Goal: Navigation & Orientation: Find specific page/section

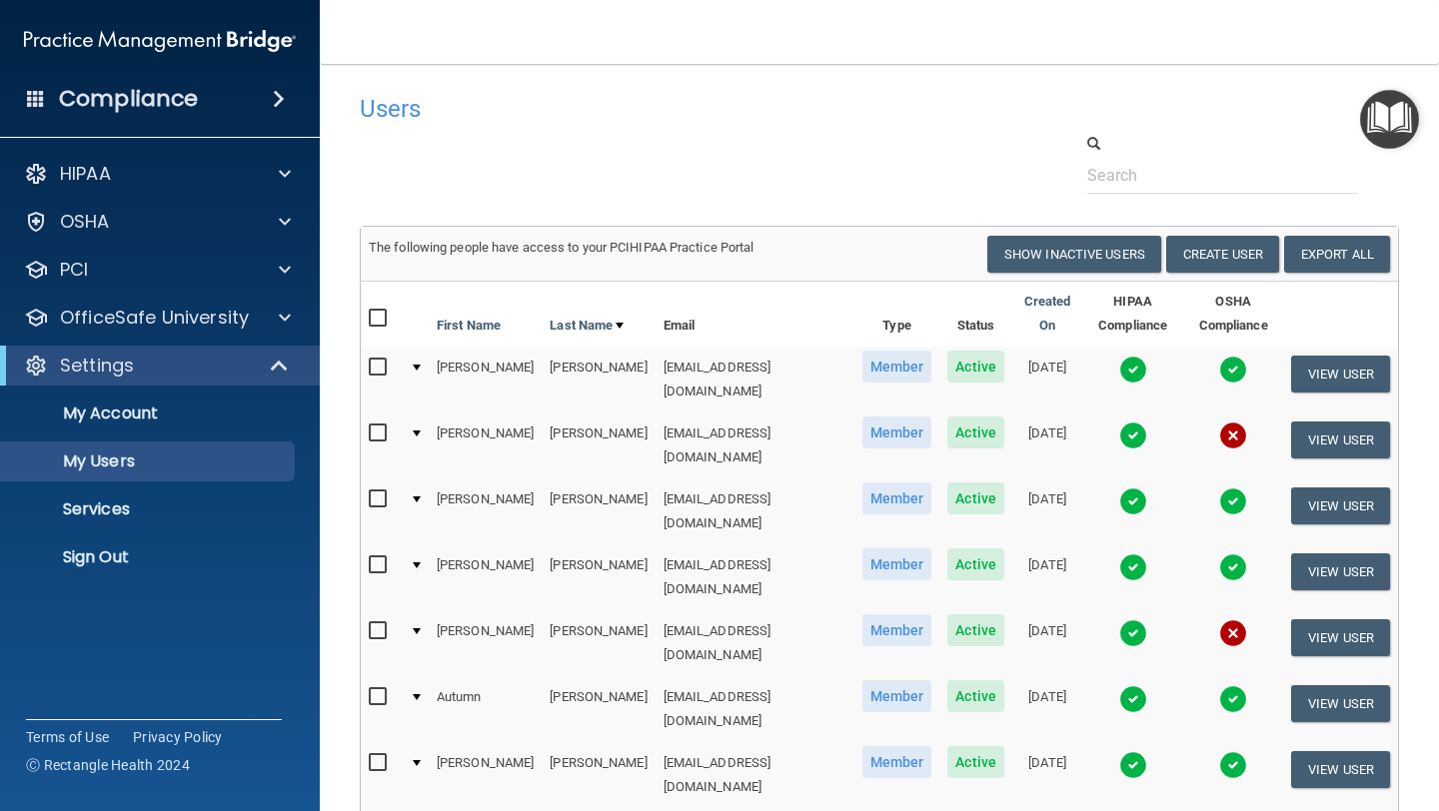
select select "20"
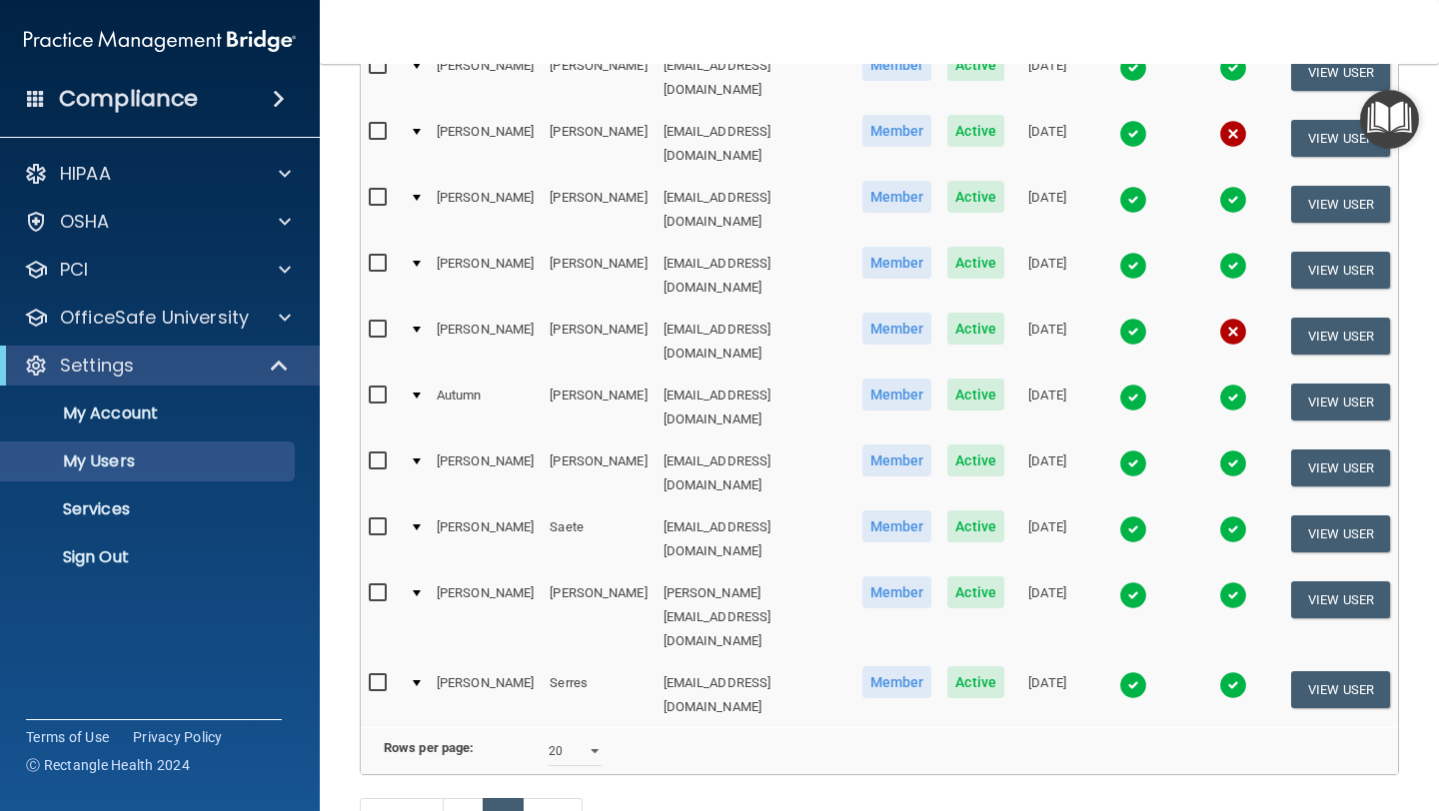
scroll to position [315, 0]
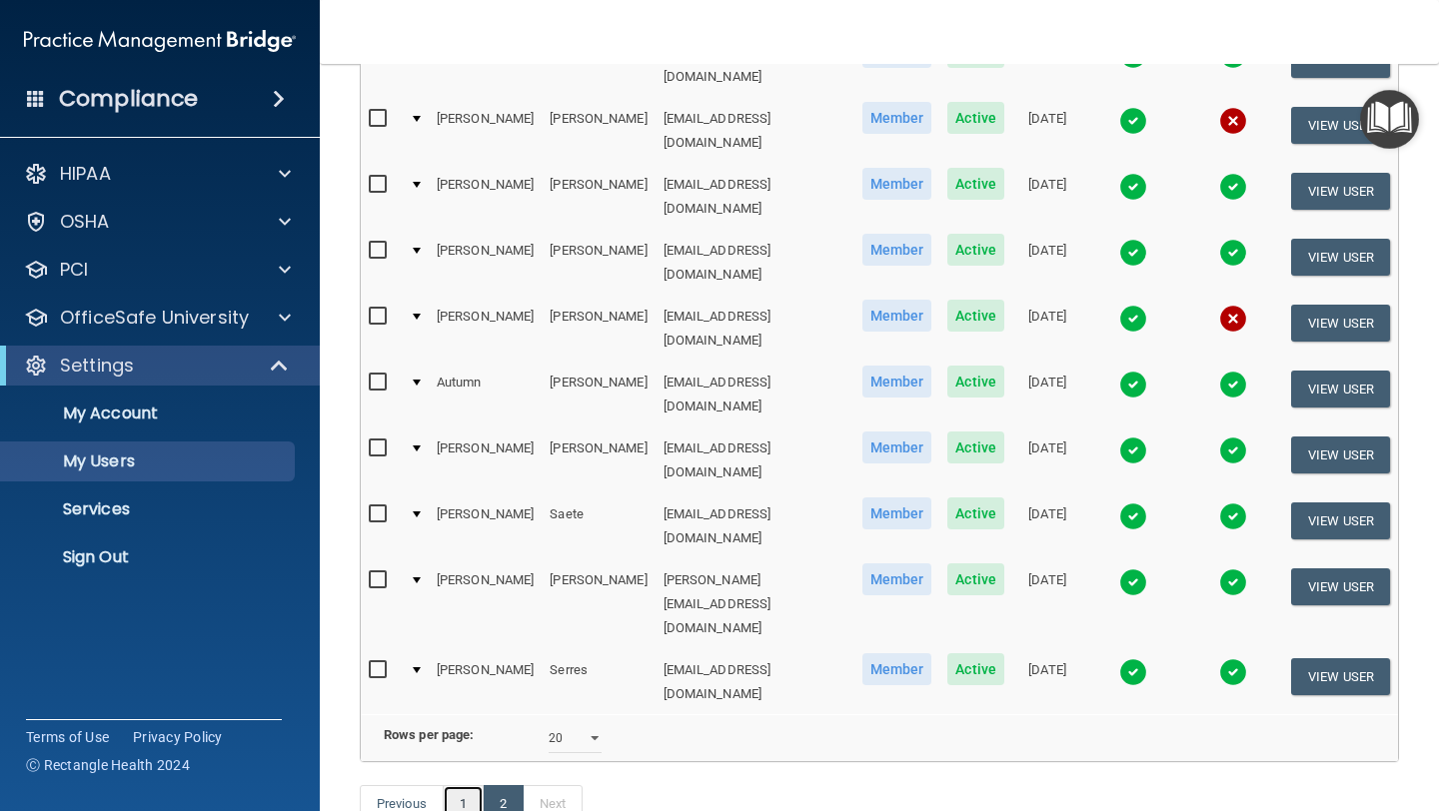
click at [469, 785] on link "1" at bounding box center [463, 804] width 41 height 38
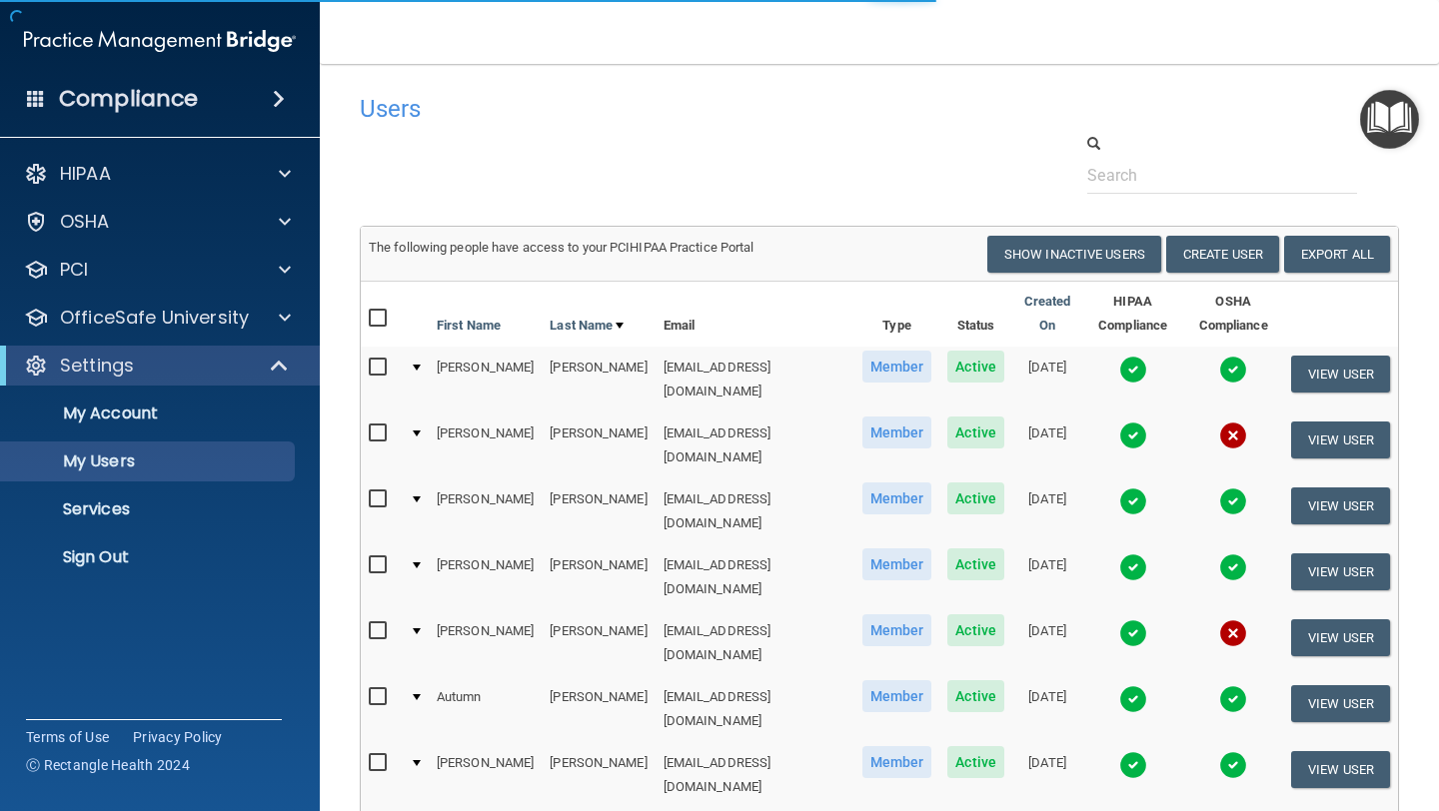
select select "20"
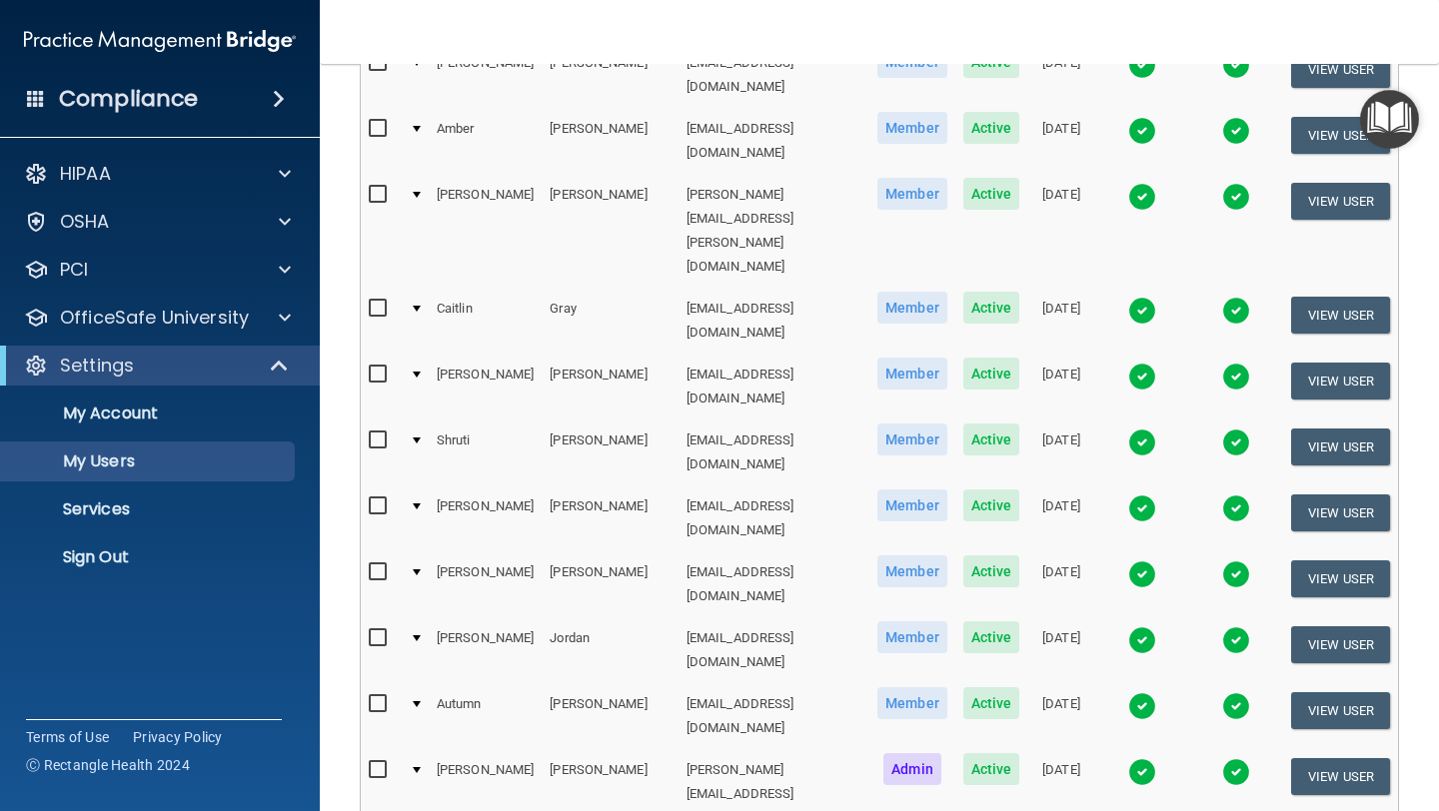
scroll to position [840, 0]
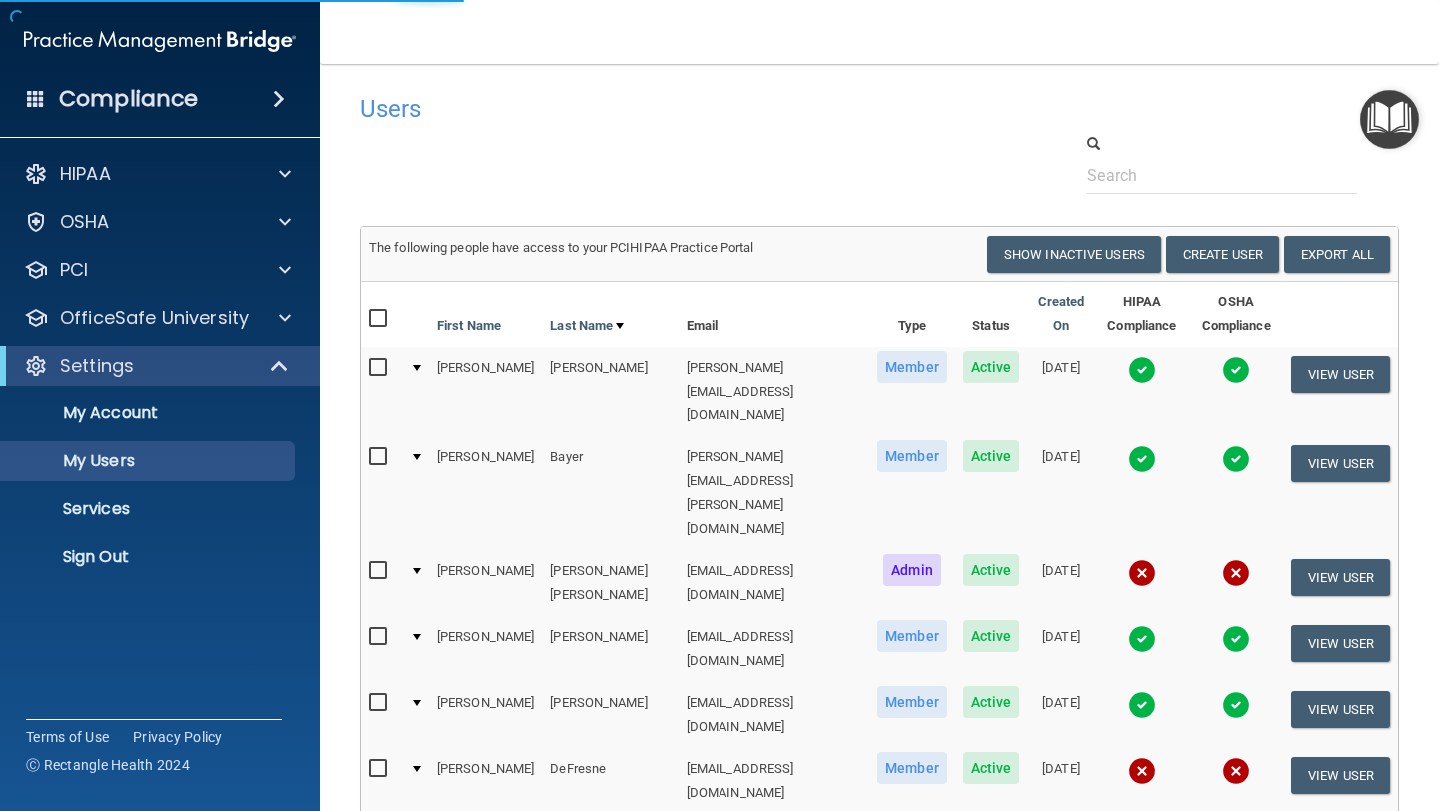
select select "20"
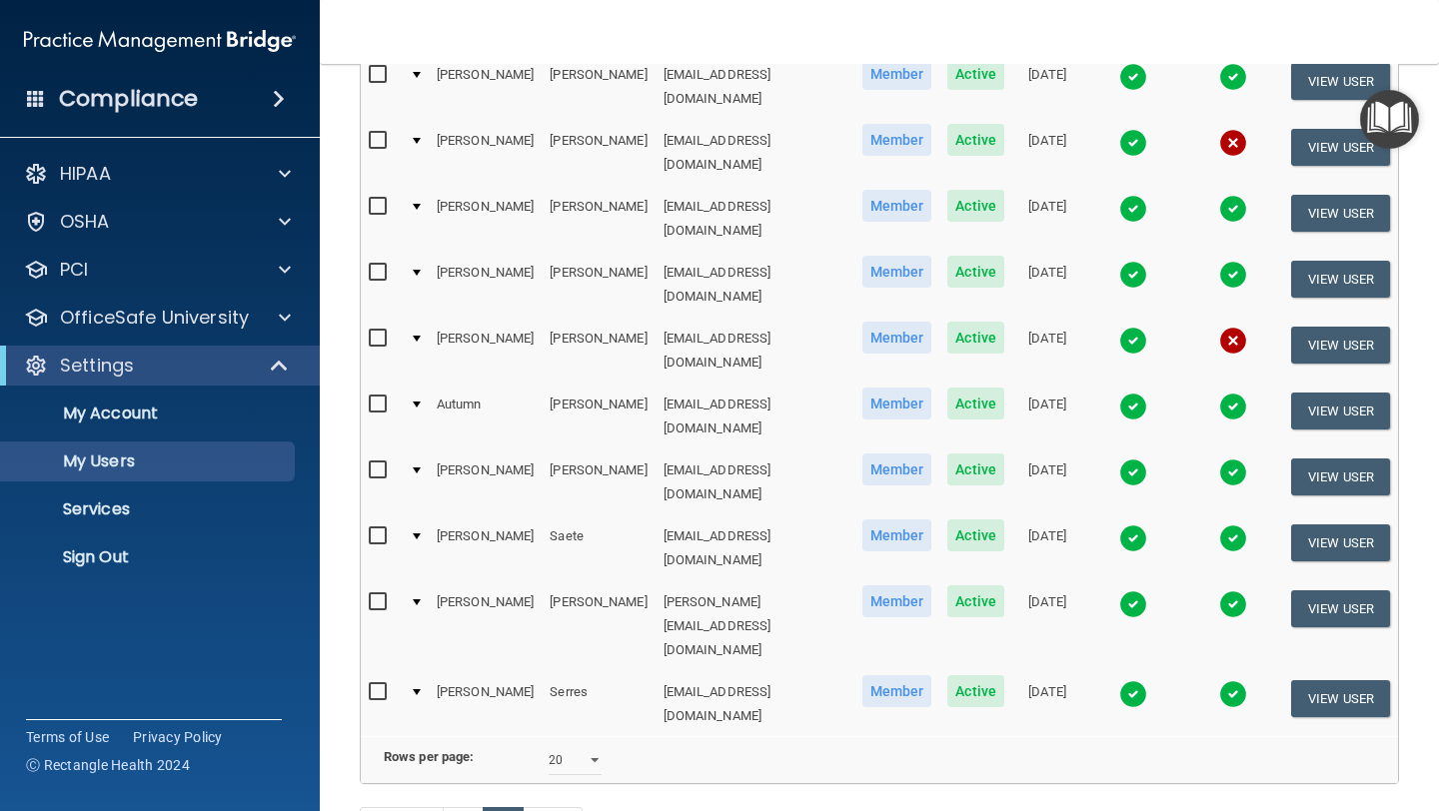
scroll to position [315, 0]
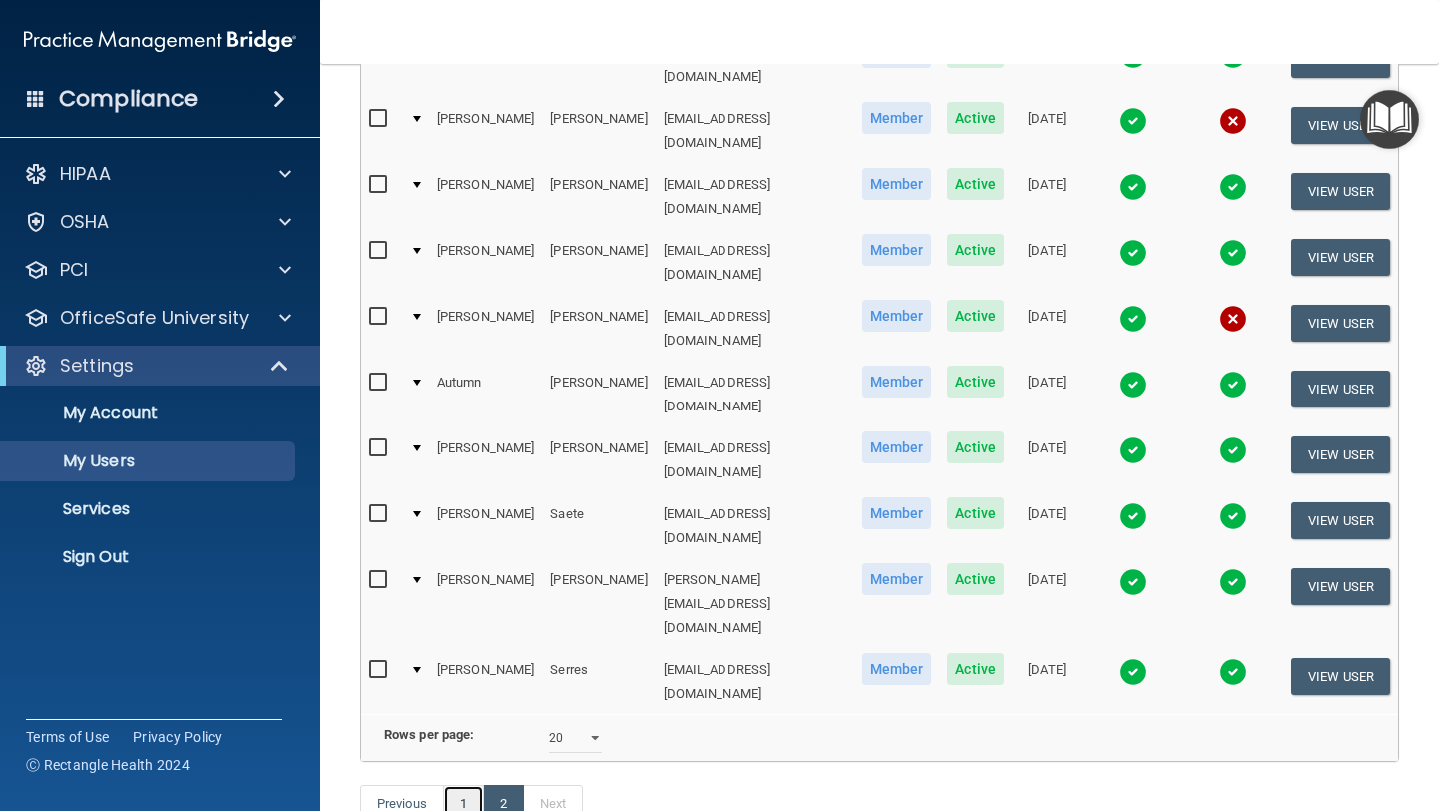
click at [456, 785] on link "1" at bounding box center [463, 804] width 41 height 38
select select "20"
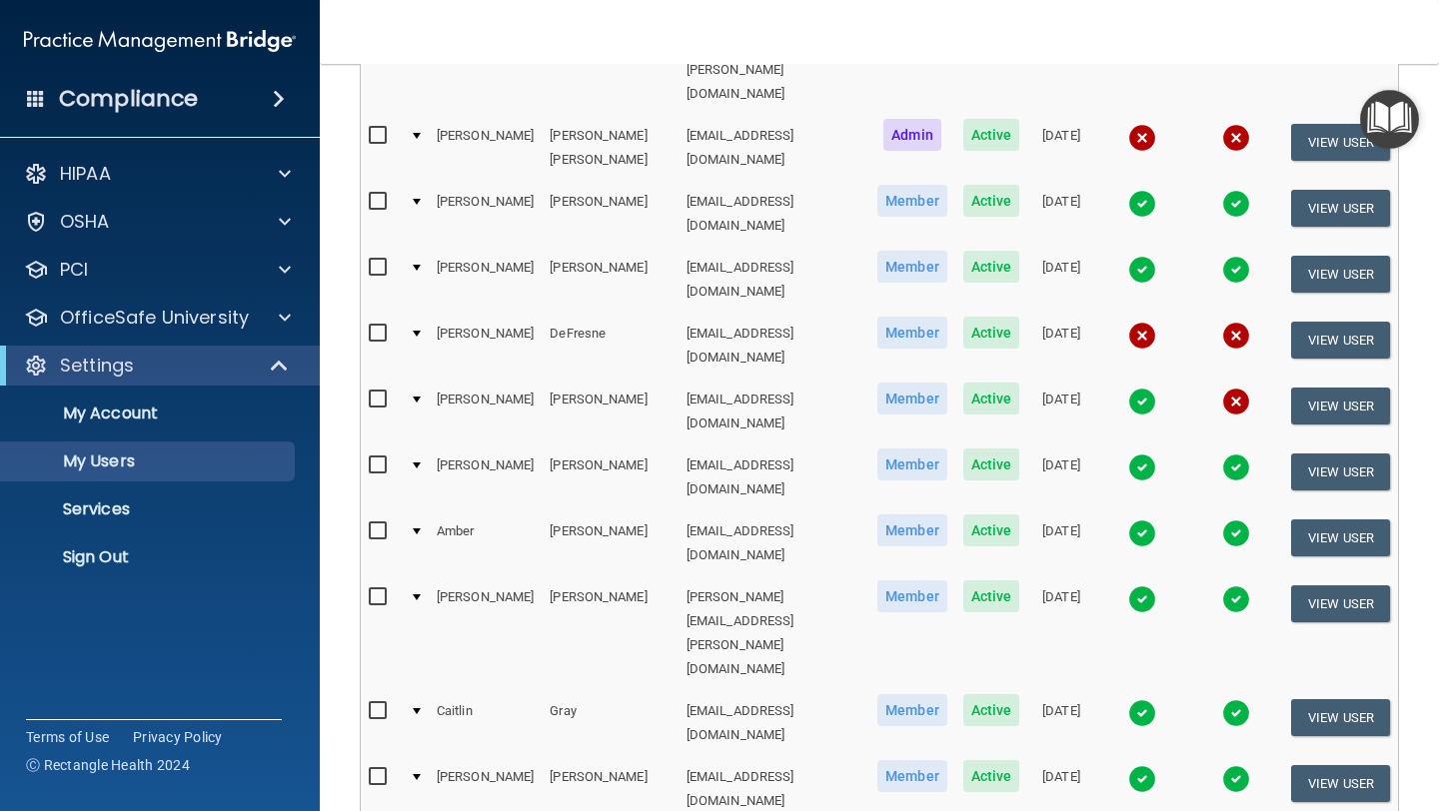
scroll to position [443, 0]
